Goal: Information Seeking & Learning: Check status

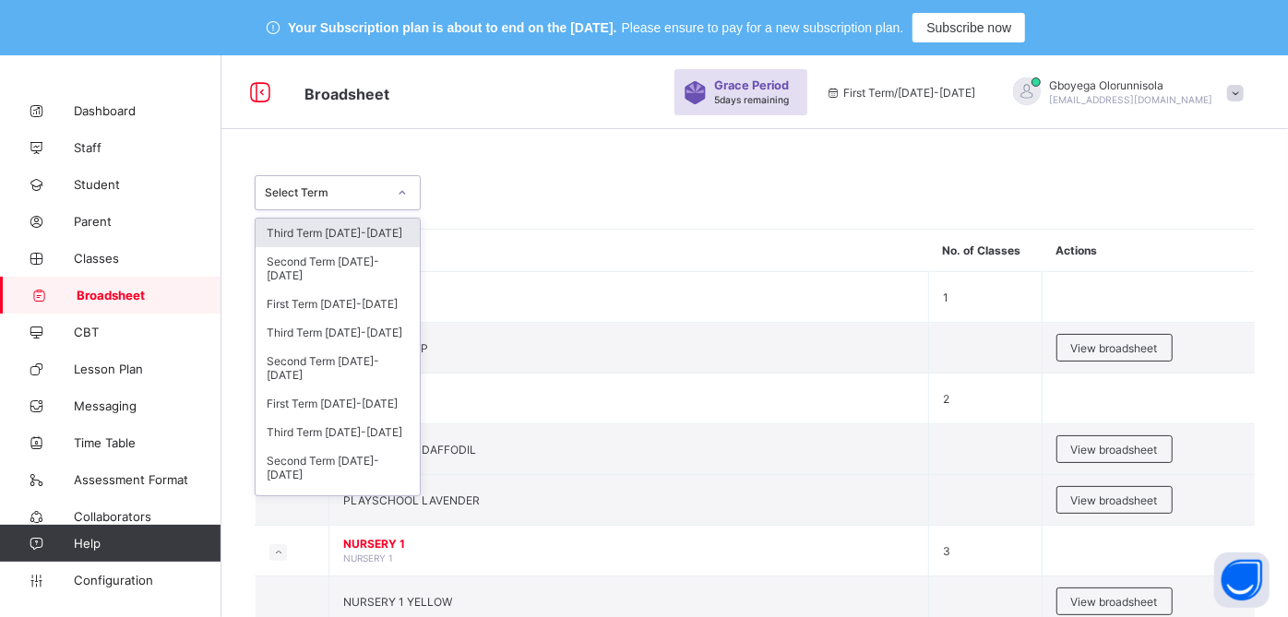
click at [370, 198] on div "Select Term" at bounding box center [326, 193] width 122 height 14
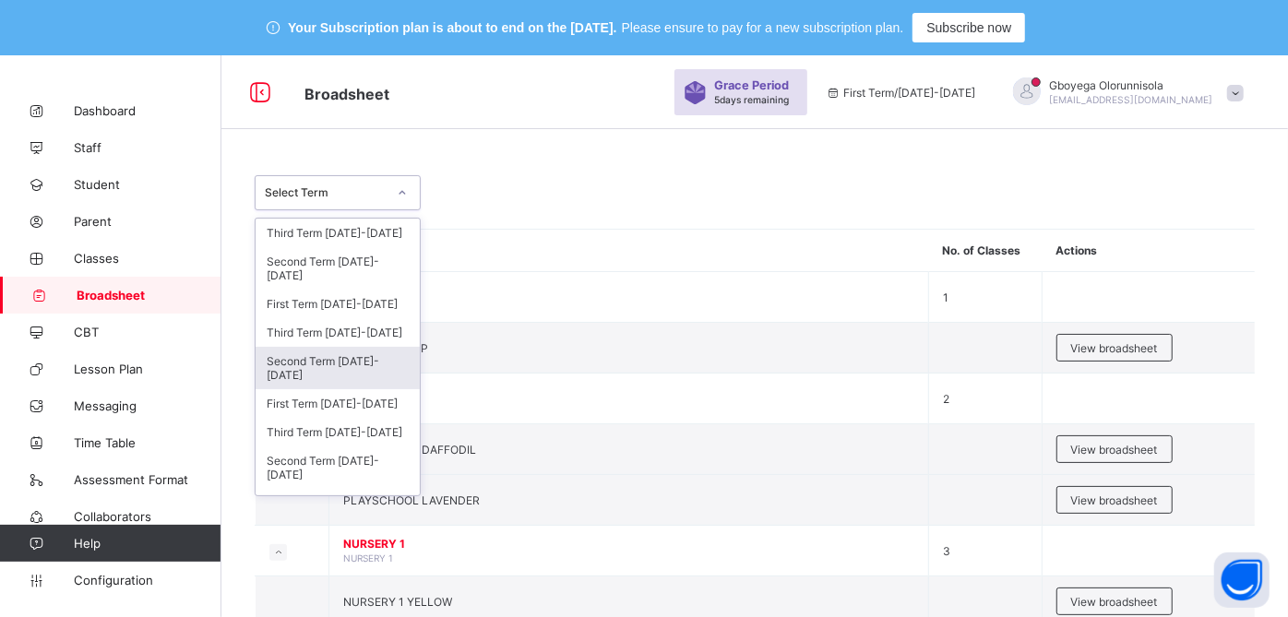
scroll to position [47, 0]
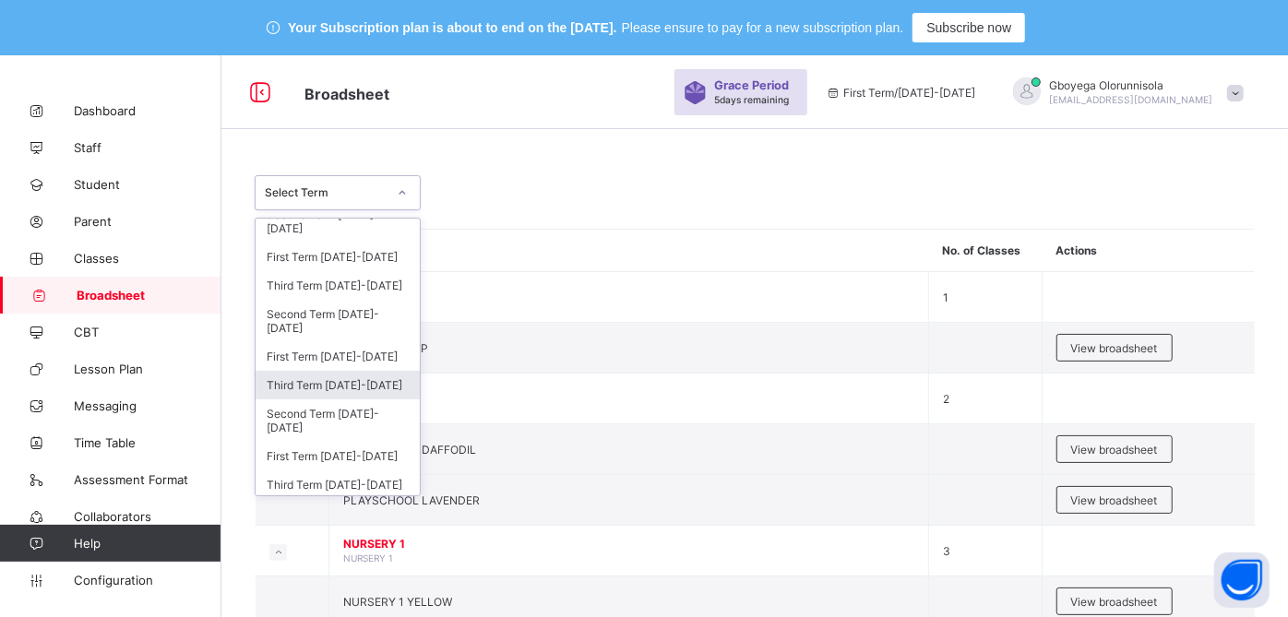
click at [358, 379] on div "Third Term [DATE]-[DATE]" at bounding box center [338, 385] width 164 height 29
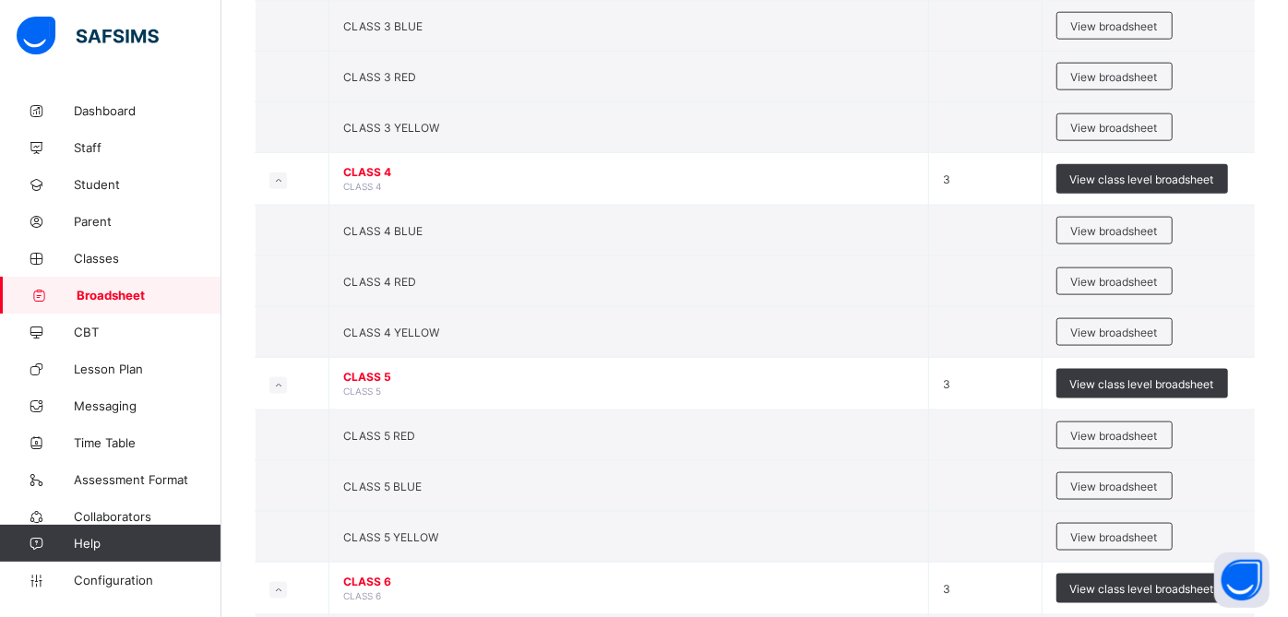
scroll to position [1592, 0]
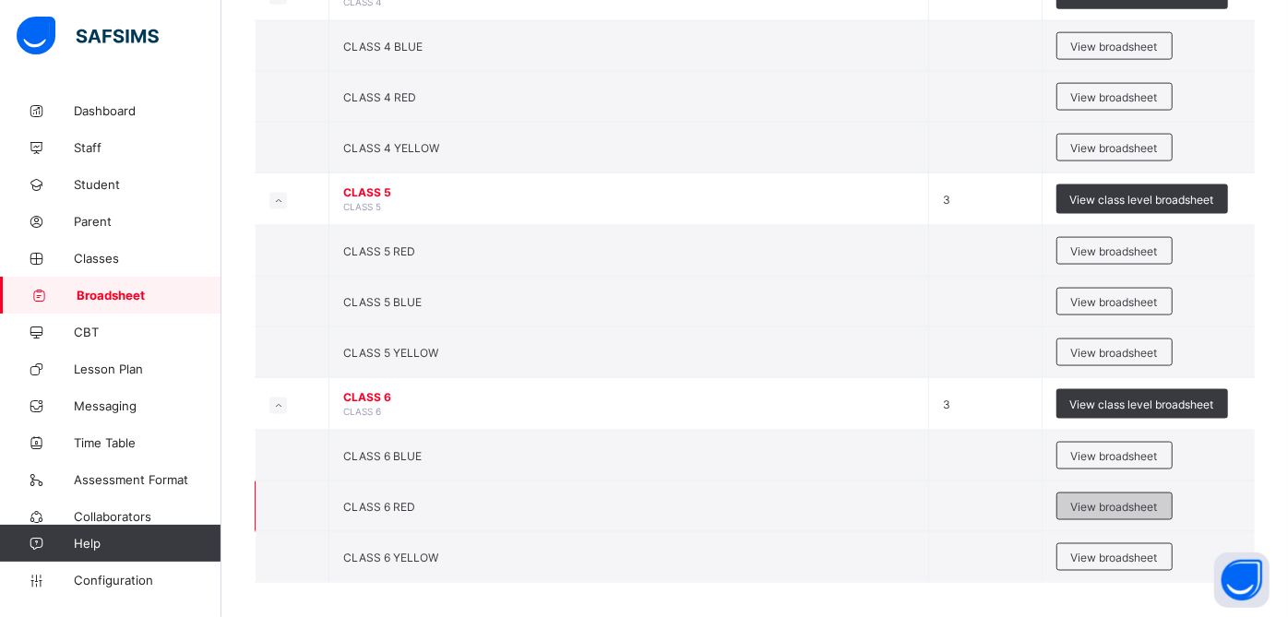
click at [1116, 493] on div "View broadsheet" at bounding box center [1115, 507] width 116 height 28
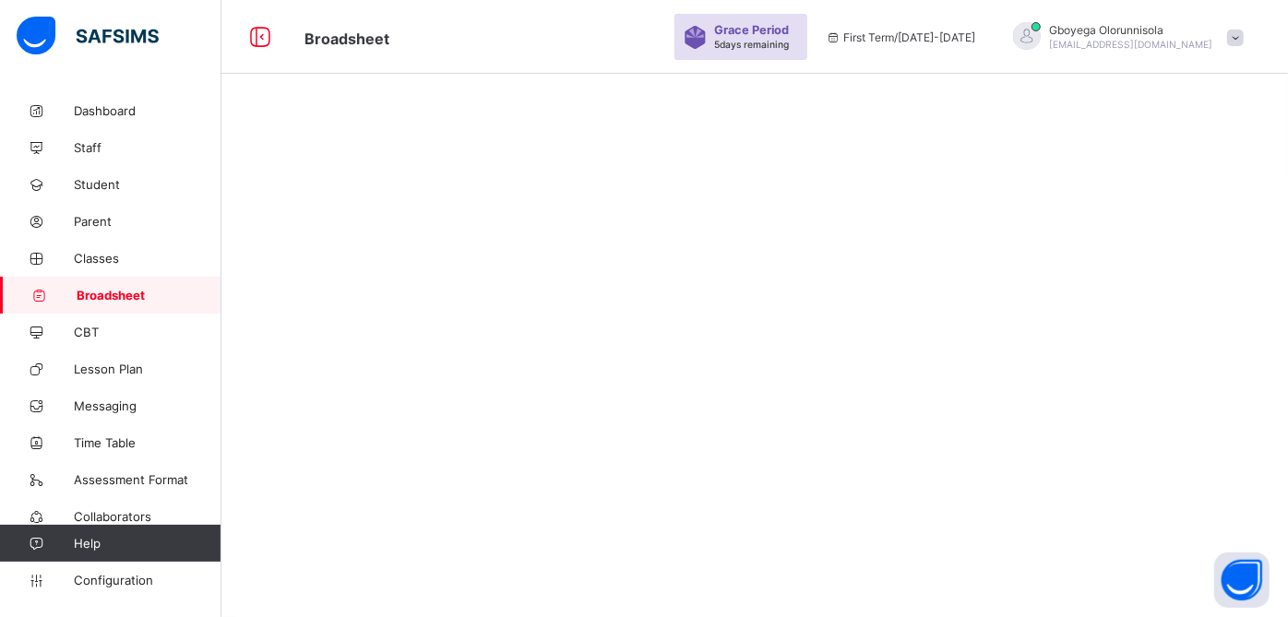
scroll to position [55, 0]
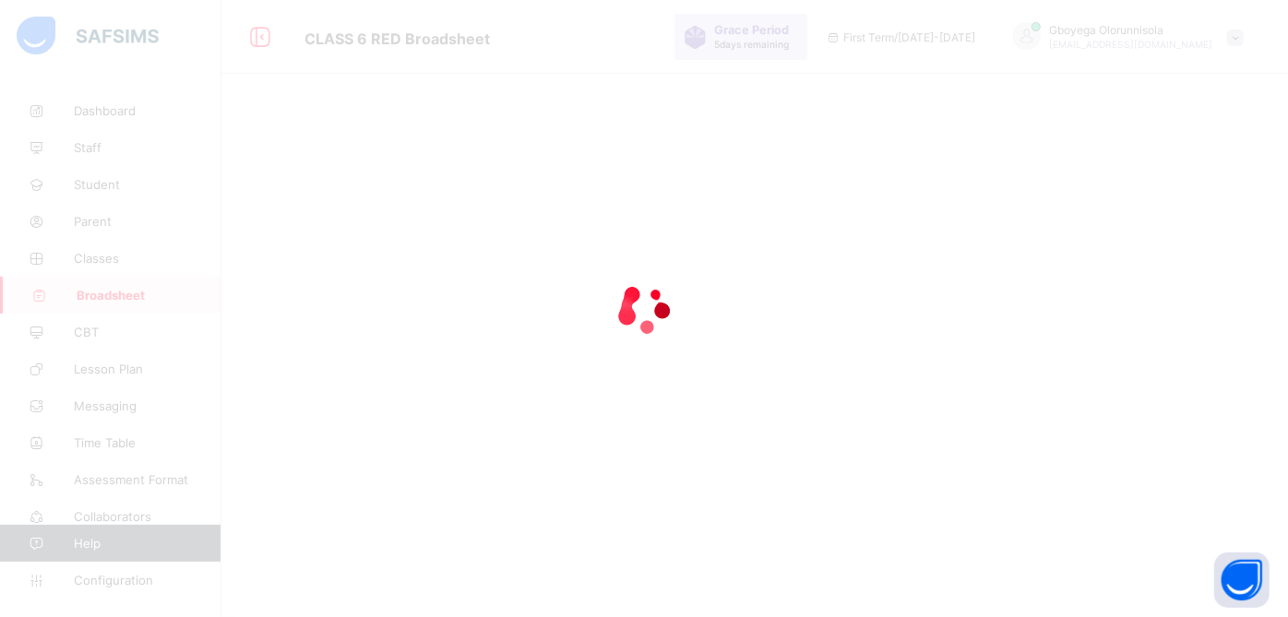
click at [1186, 138] on div at bounding box center [644, 308] width 1288 height 617
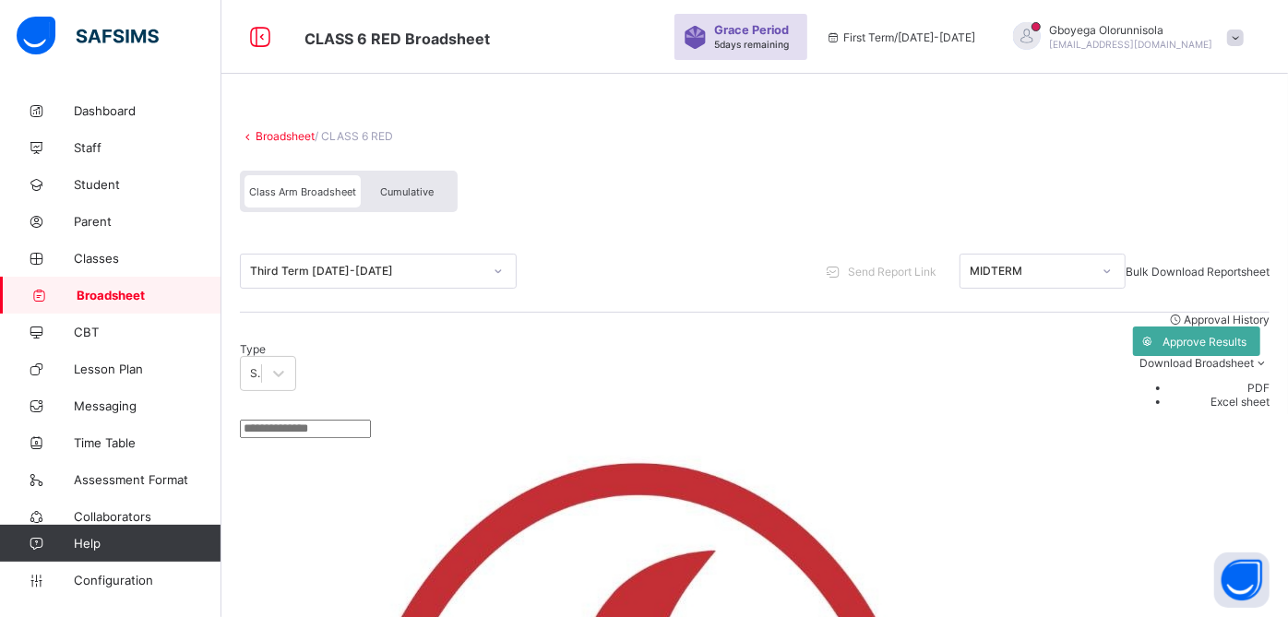
scroll to position [439, 0]
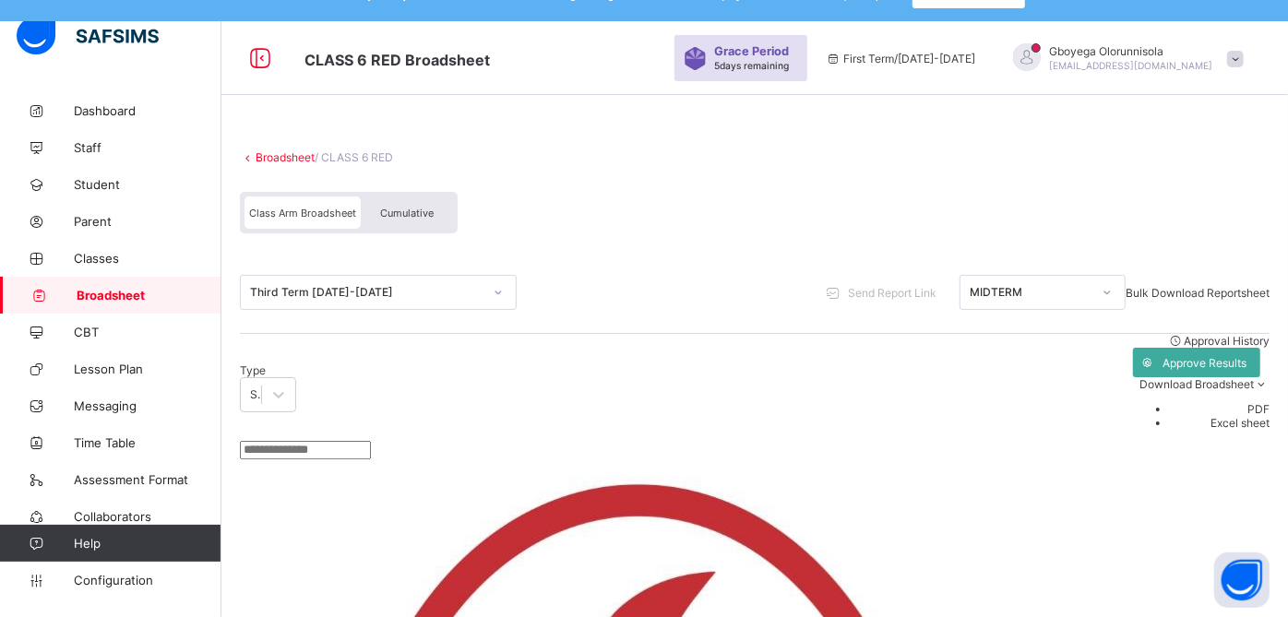
scroll to position [31, 0]
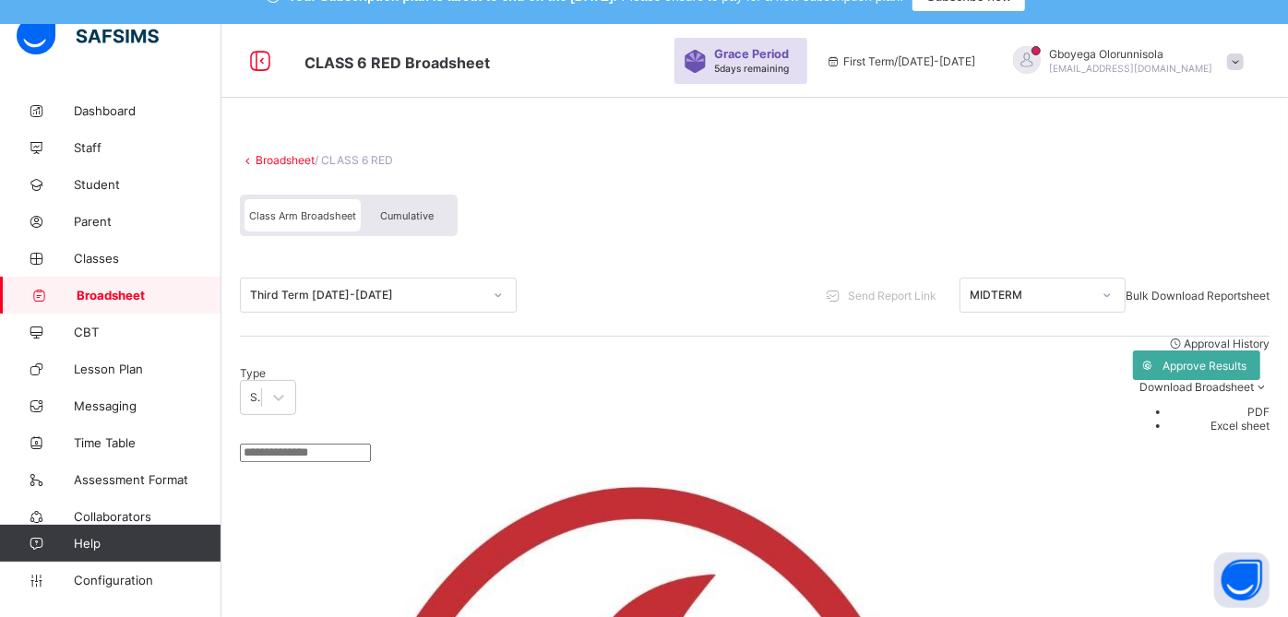
click at [401, 219] on span "Cumulative" at bounding box center [407, 216] width 54 height 13
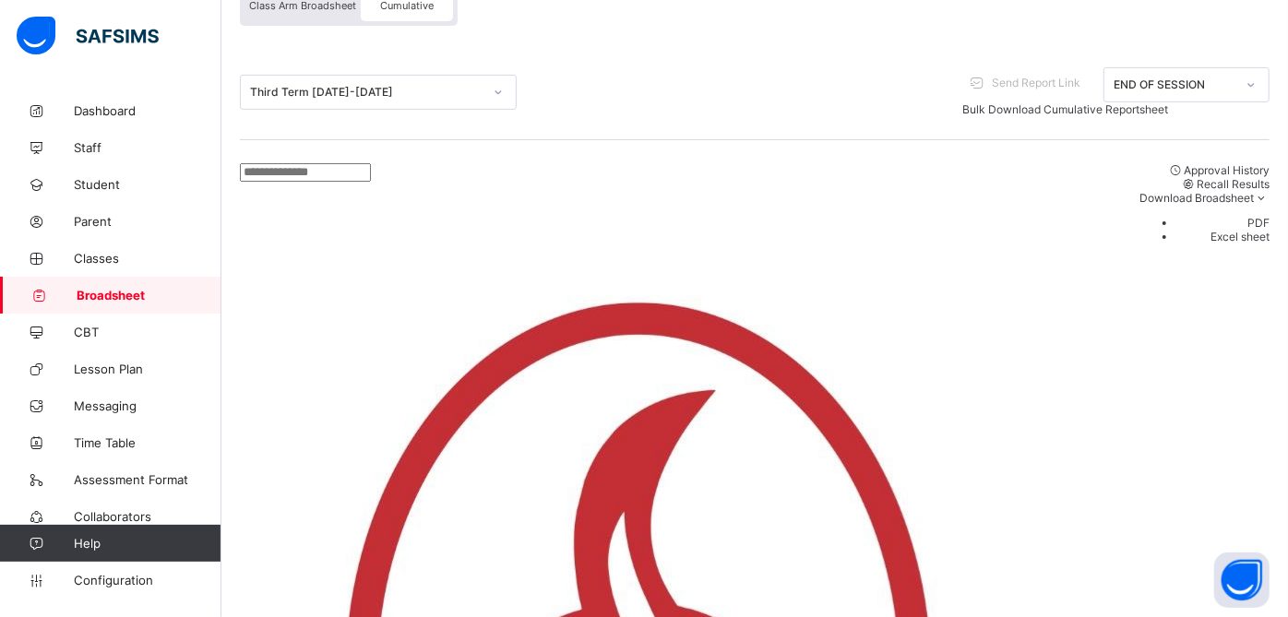
scroll to position [245, 0]
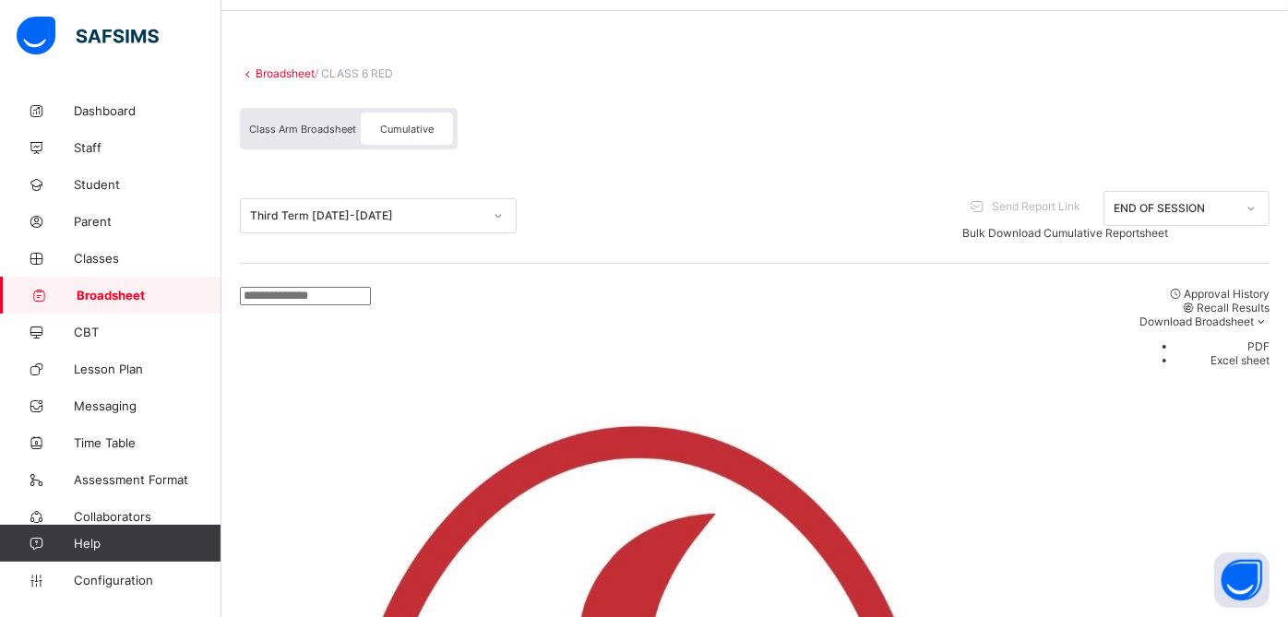
scroll to position [116, 0]
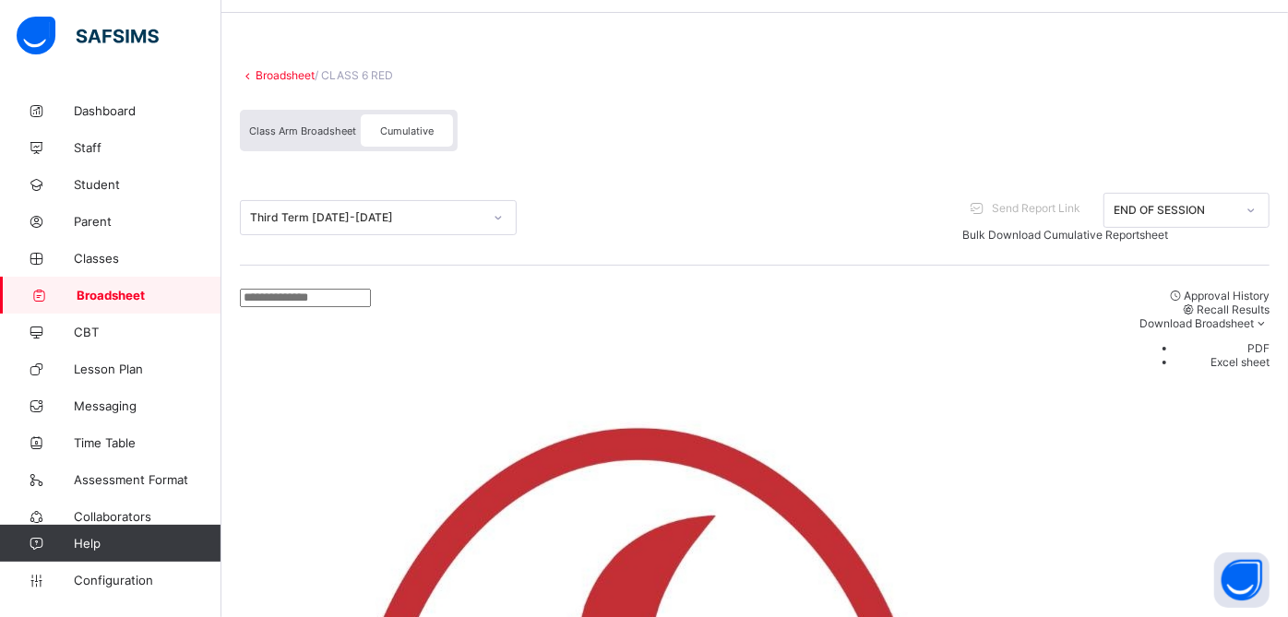
click at [300, 75] on link "Broadsheet" at bounding box center [285, 75] width 59 height 14
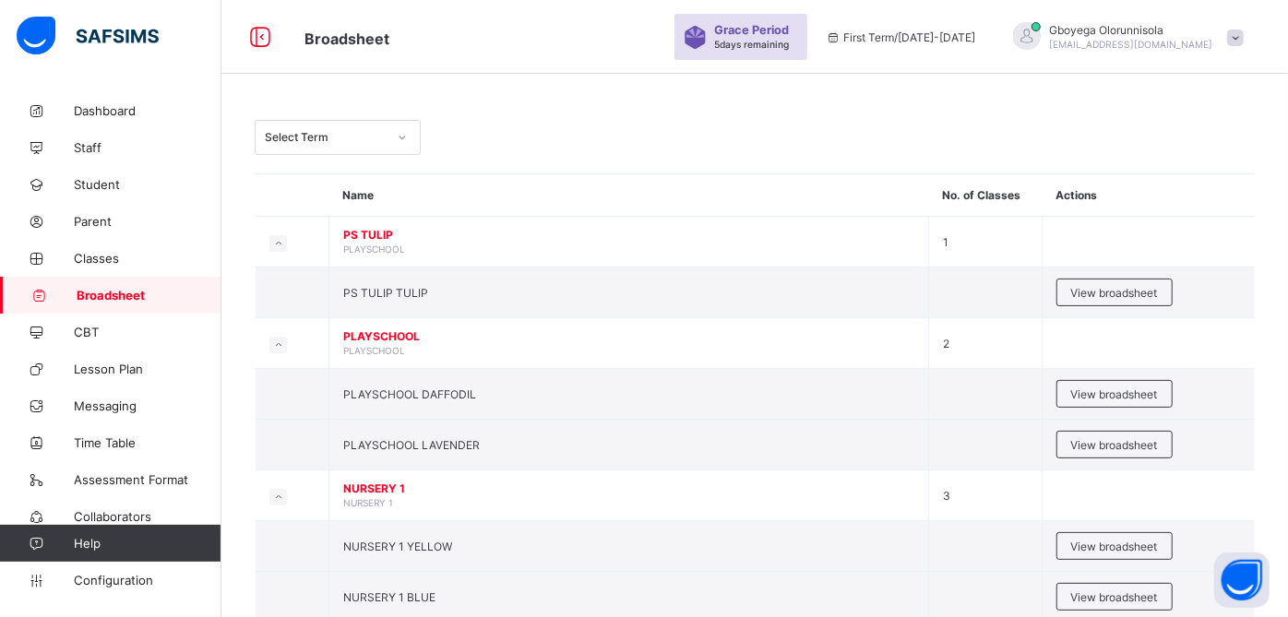
scroll to position [116, 0]
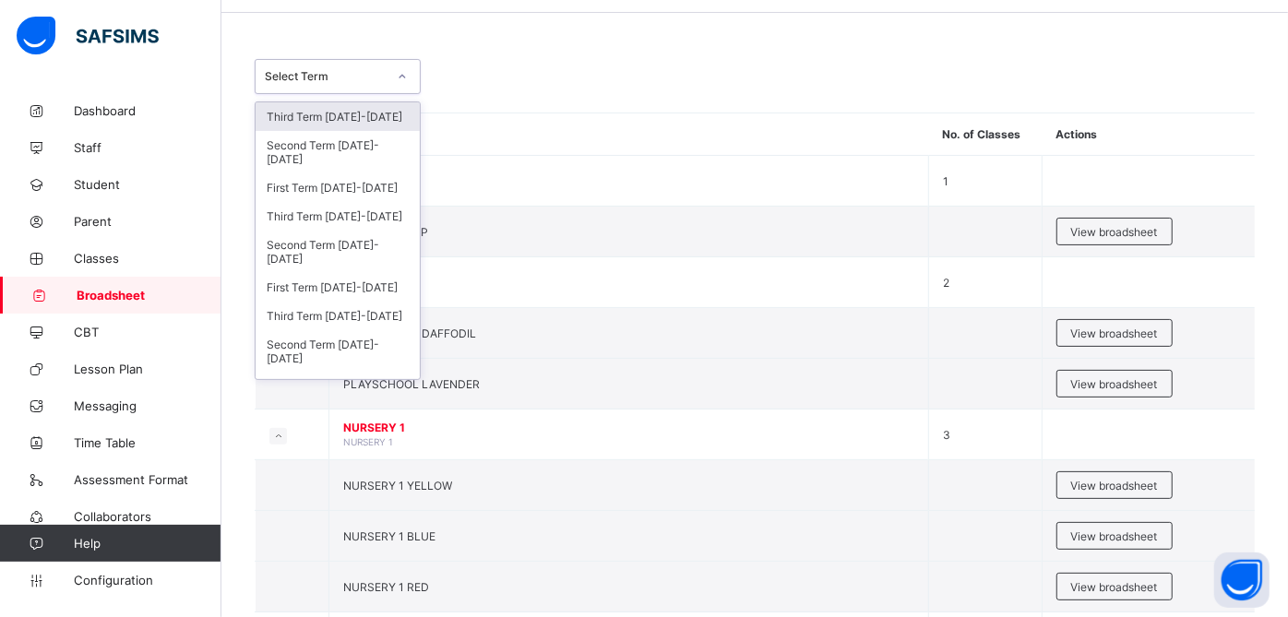
click at [399, 70] on icon at bounding box center [402, 76] width 11 height 18
click at [343, 308] on div "Third Term [DATE]-[DATE]" at bounding box center [338, 316] width 164 height 29
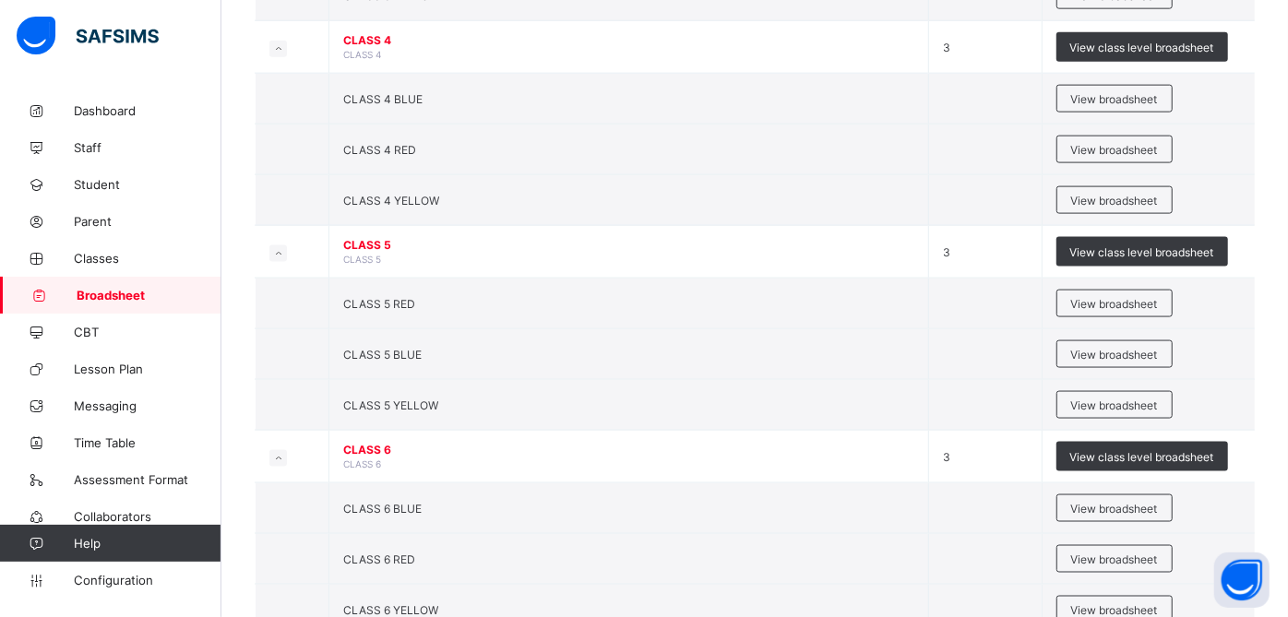
scroll to position [1592, 0]
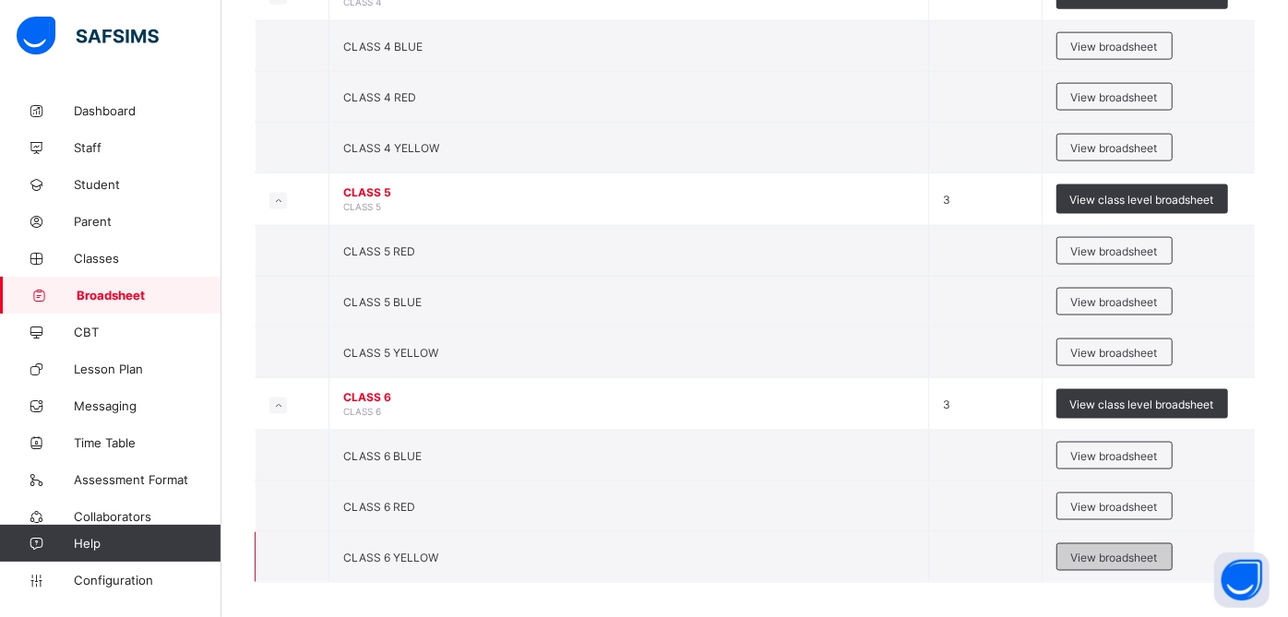
click at [1116, 551] on span "View broadsheet" at bounding box center [1115, 558] width 87 height 14
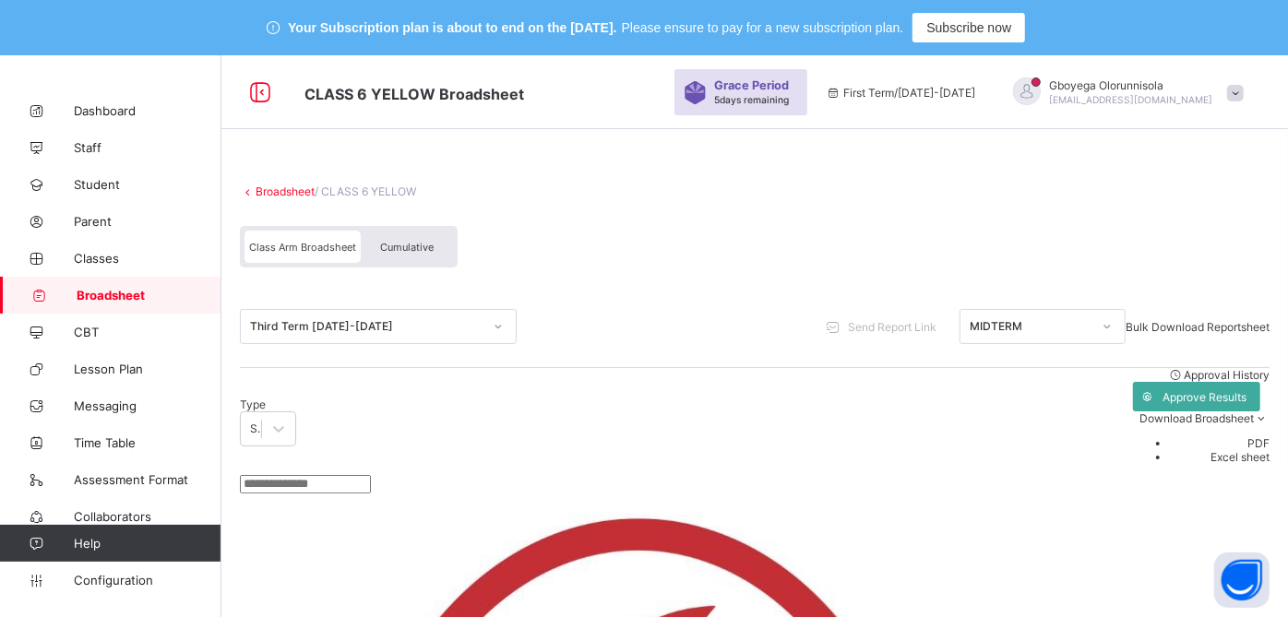
click at [409, 245] on span "Cumulative" at bounding box center [407, 247] width 54 height 13
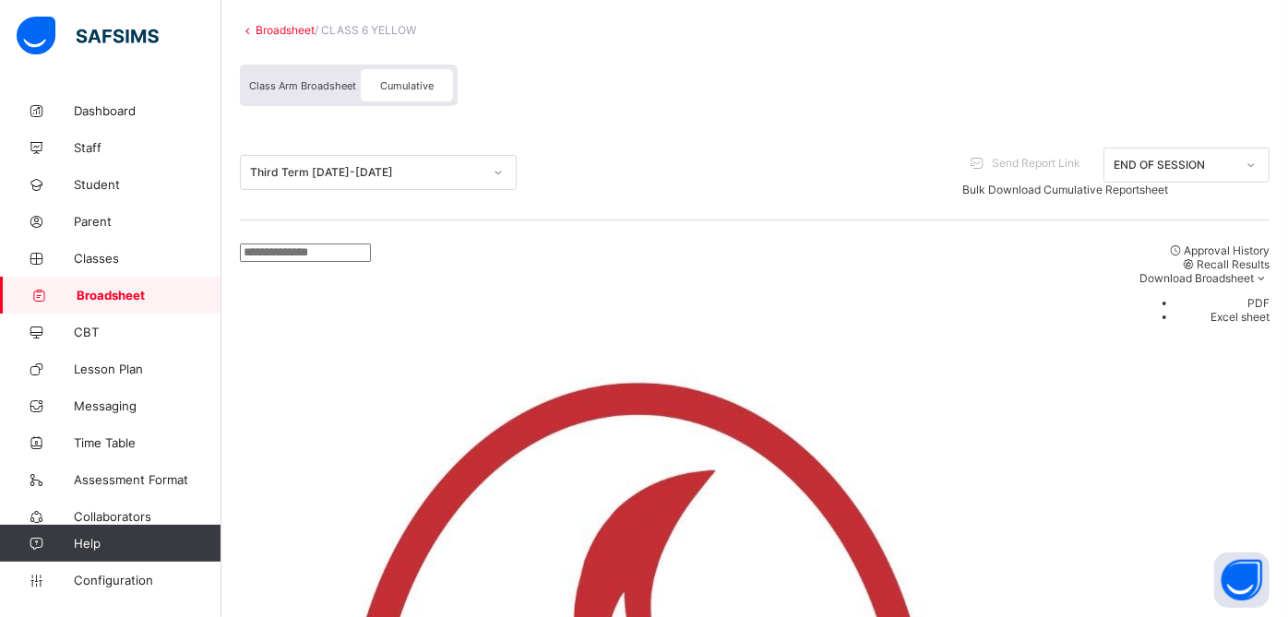
scroll to position [166, 0]
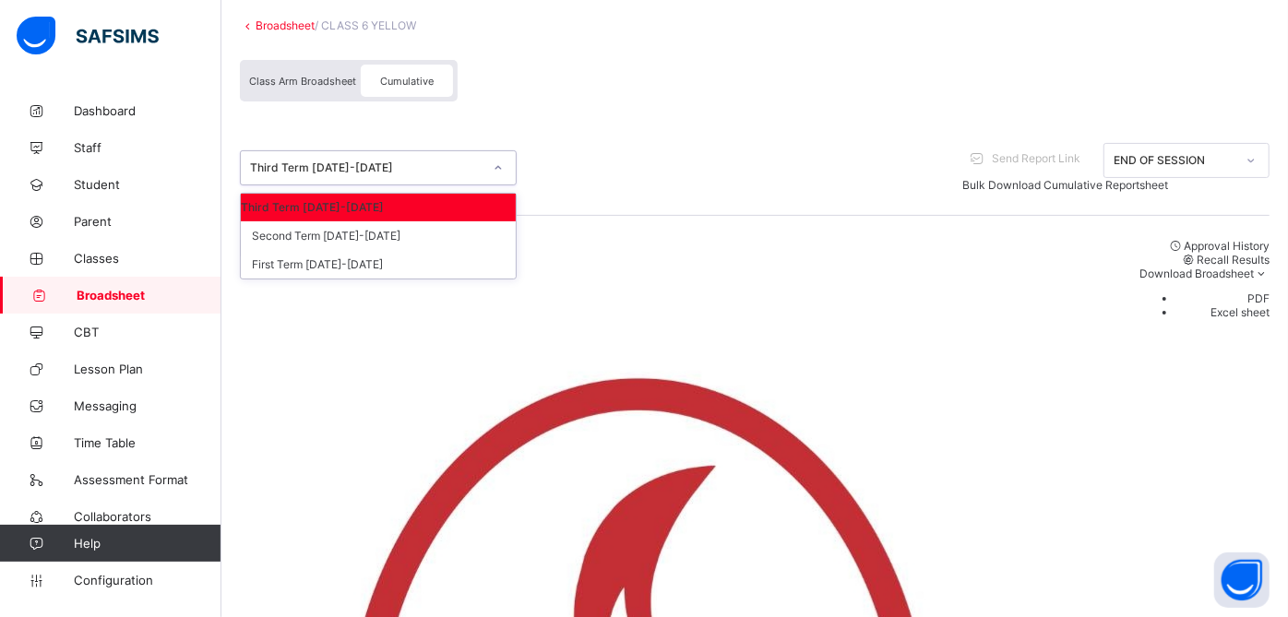
click at [426, 156] on div "Third Term [DATE]-[DATE]" at bounding box center [361, 168] width 240 height 26
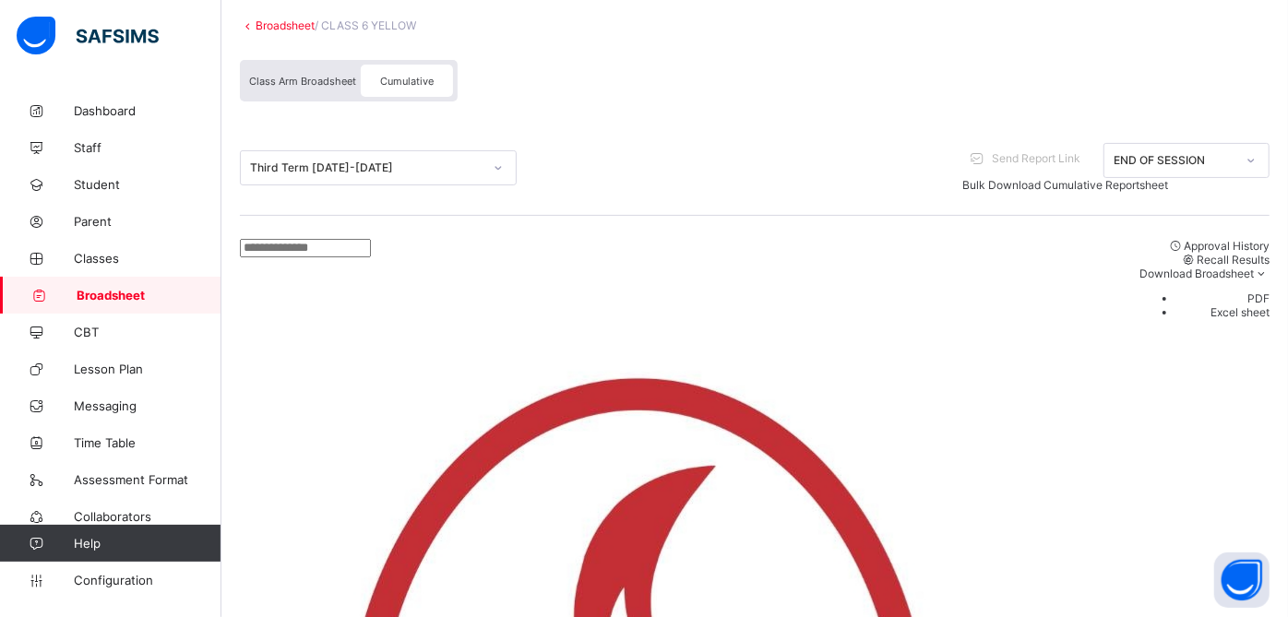
click at [294, 26] on link "Broadsheet" at bounding box center [285, 25] width 59 height 14
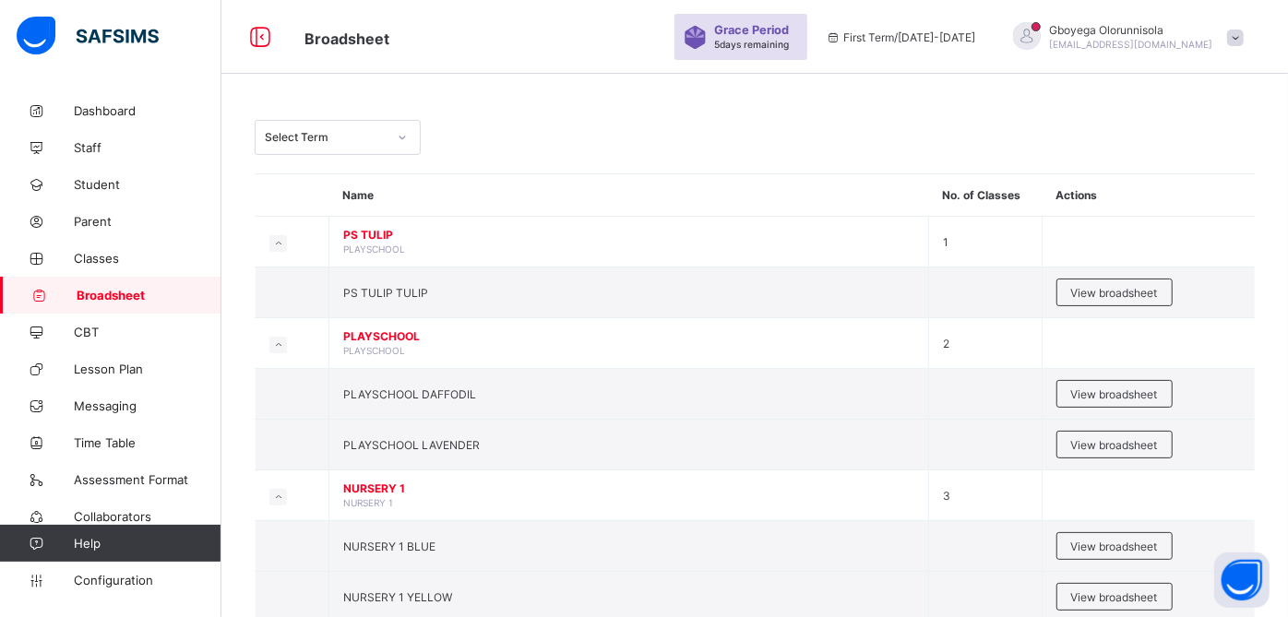
scroll to position [166, 0]
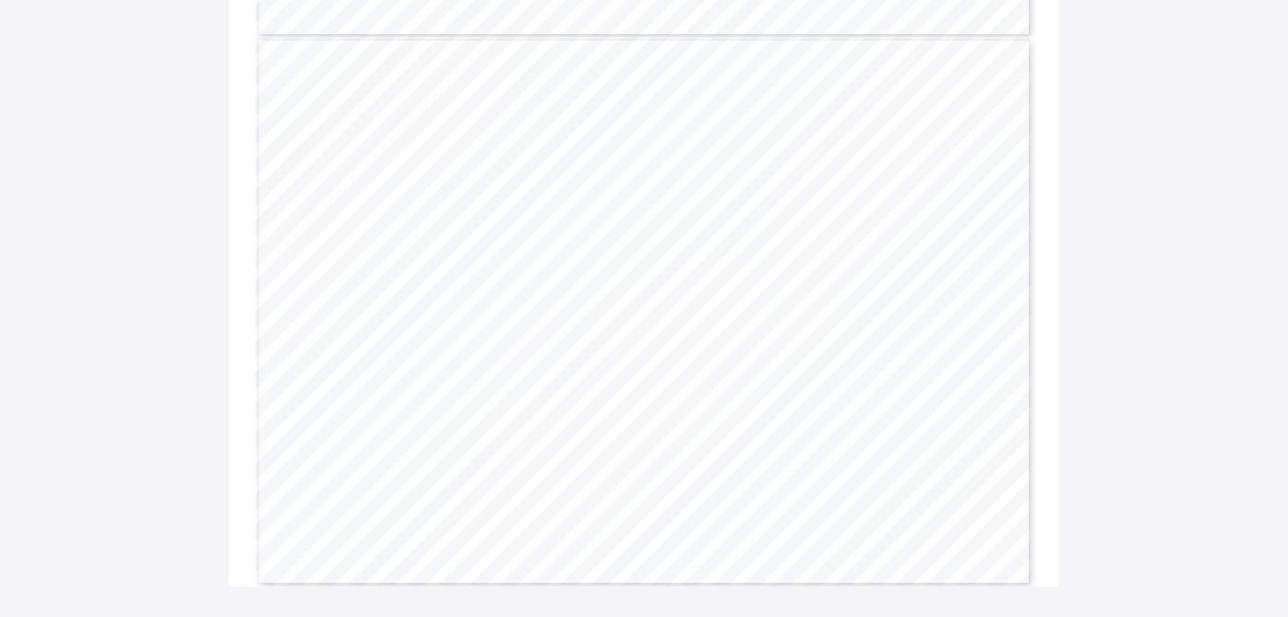
scroll to position [741, 0]
click at [635, 313] on span "83.2" at bounding box center [630, 316] width 13 height 6
copy span "83.2"
click at [720, 317] on span "81.1" at bounding box center [713, 316] width 13 height 6
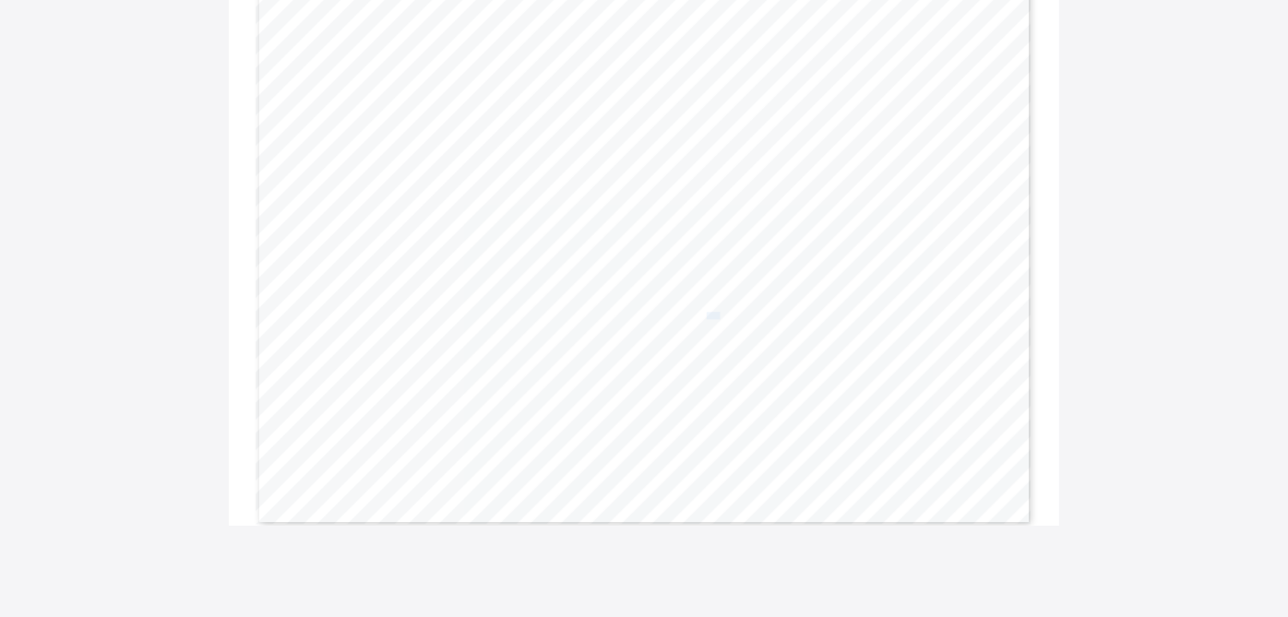
click at [720, 317] on span "81.1" at bounding box center [713, 316] width 13 height 6
copy span "81.1"
click at [720, 317] on span "81.1" at bounding box center [713, 316] width 13 height 6
click at [883, 314] on span "85.6" at bounding box center [879, 316] width 13 height 6
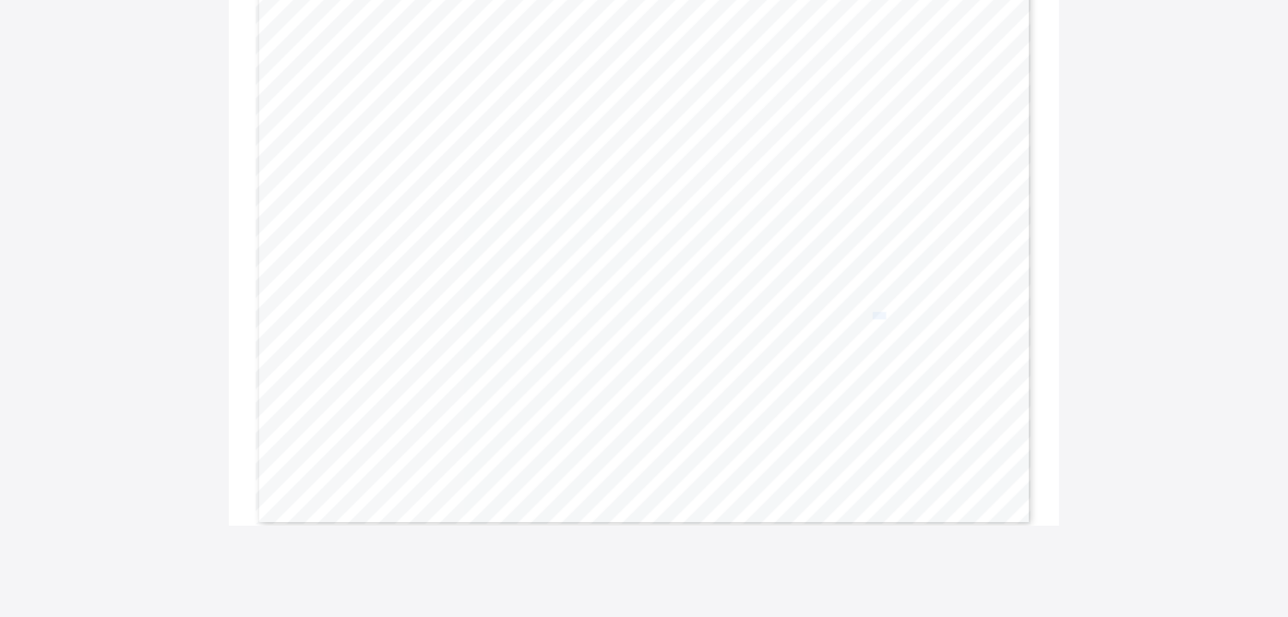
copy span "85.6"
click at [631, 315] on span "84.5" at bounding box center [630, 316] width 13 height 6
copy span "84.5"
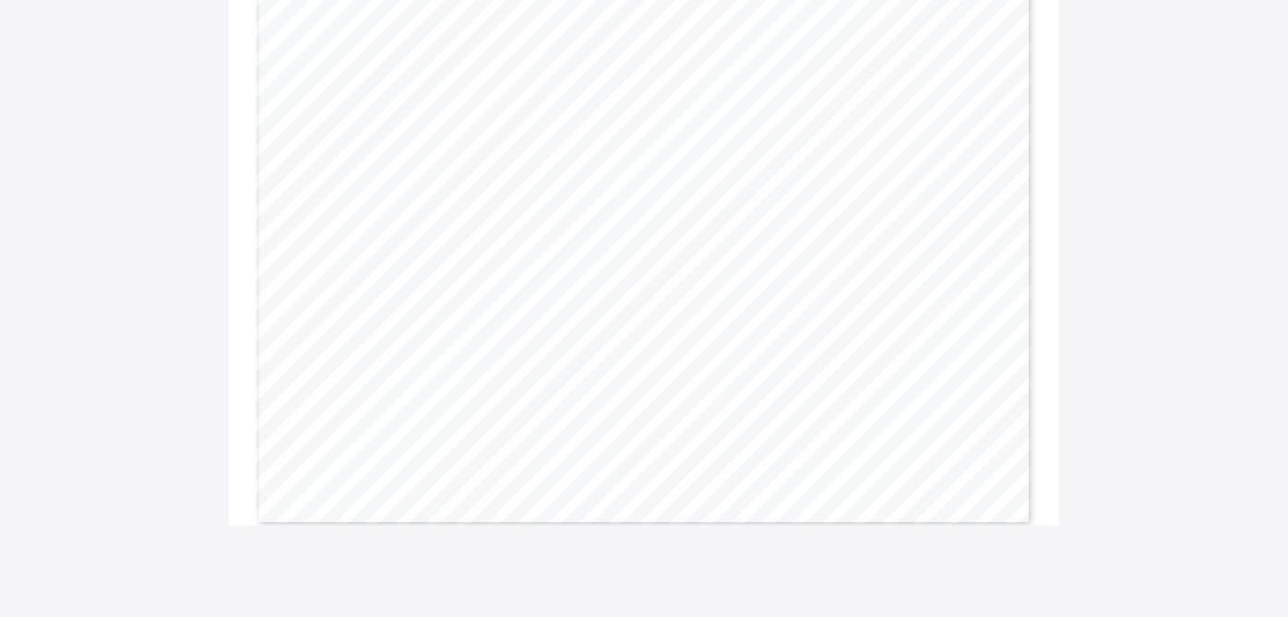
click at [714, 313] on span "75.0" at bounding box center [713, 316] width 13 height 6
copy span "75.0"
drag, startPoint x: 869, startPoint y: 201, endPoint x: 883, endPoint y: 312, distance: 111.6
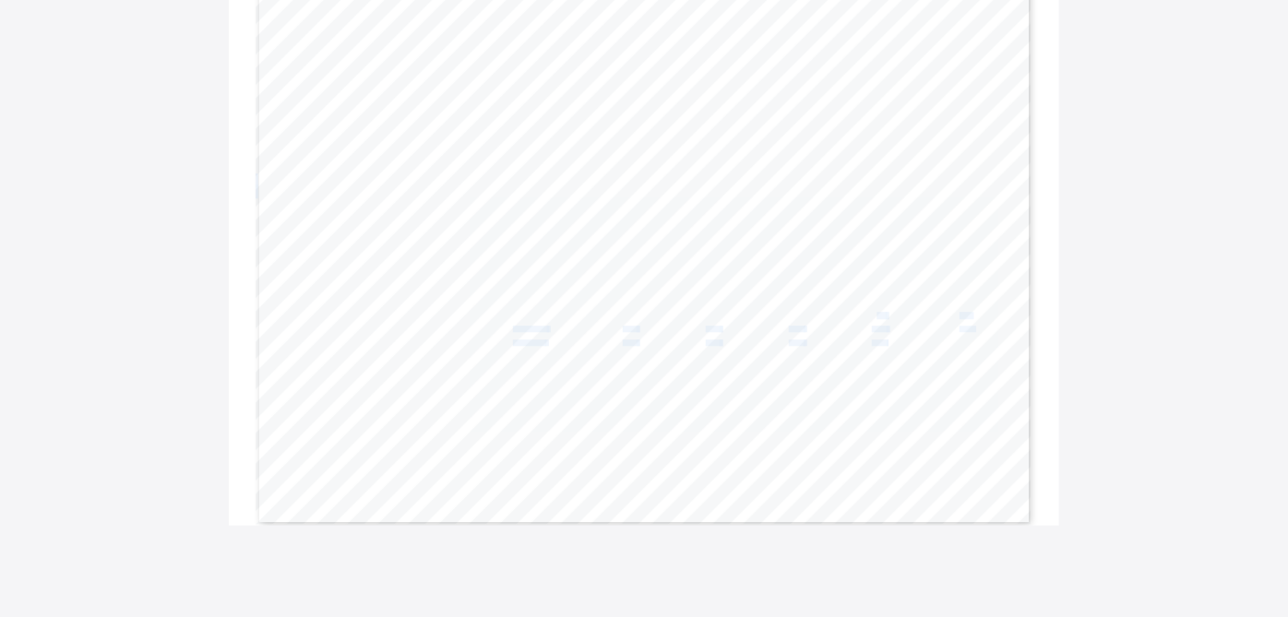
click at [883, 312] on div "Page 2 Powered by Flexisaf Edusoft Limited | https://safsims.com Name: Rhea-Mar…" at bounding box center [644, 252] width 777 height 550
click at [883, 313] on span "83.4" at bounding box center [879, 316] width 13 height 6
copy span "83.4"
